Goal: Use online tool/utility: Utilize a website feature to perform a specific function

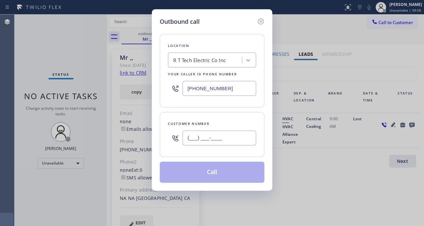
click at [231, 135] on input "(___) ___-____" at bounding box center [220, 137] width 74 height 15
paste input "253) 350-3358"
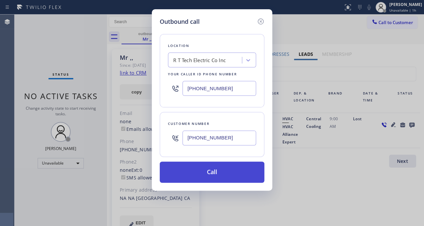
type input "[PHONE_NUMBER]"
click at [221, 176] on button "Call" at bounding box center [212, 172] width 105 height 21
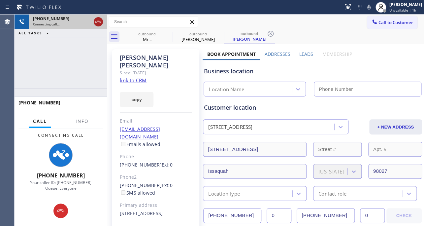
click at [97, 21] on icon at bounding box center [98, 22] width 8 height 8
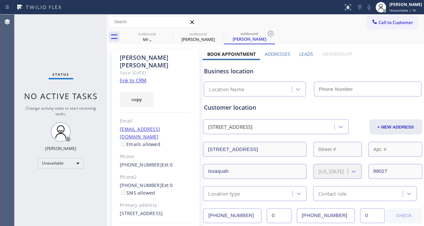
type input "[PHONE_NUMBER]"
click at [300, 54] on label "Leads" at bounding box center [307, 54] width 14 height 6
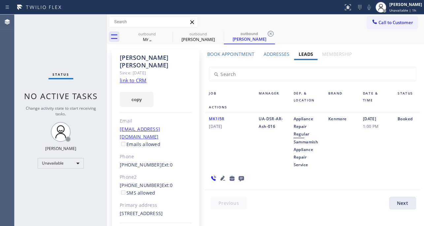
click at [242, 177] on icon at bounding box center [241, 178] width 5 height 5
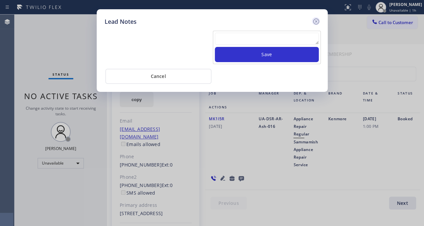
click at [317, 22] on icon at bounding box center [316, 21] width 6 height 6
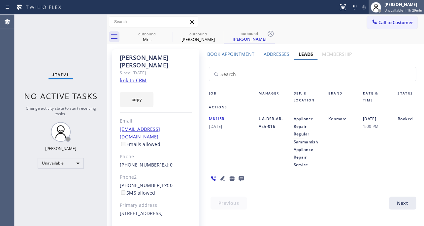
click at [389, 10] on span "Unavailable | 1h 29min" at bounding box center [404, 10] width 38 height 5
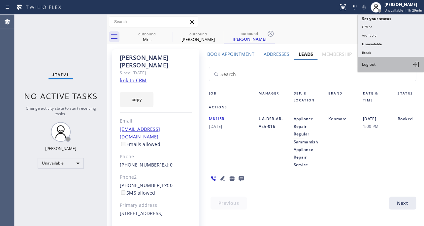
click at [374, 63] on span "Log out" at bounding box center [369, 64] width 14 height 6
